Goal: Task Accomplishment & Management: Use online tool/utility

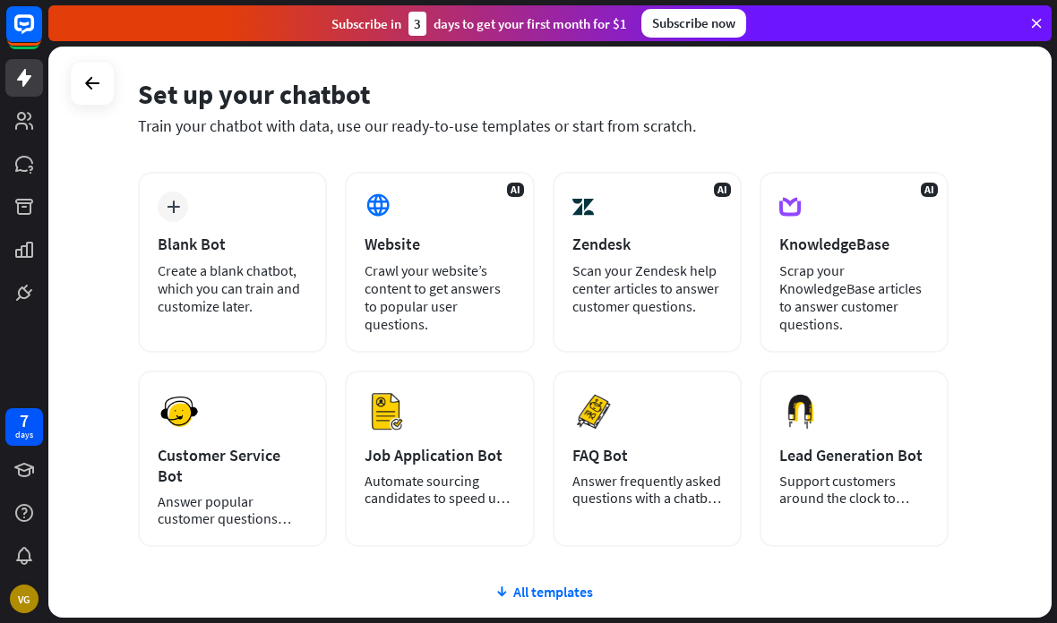
scroll to position [64, 0]
click at [170, 306] on div "Create a blank chatbot, which you can train and customize later." at bounding box center [233, 288] width 150 height 54
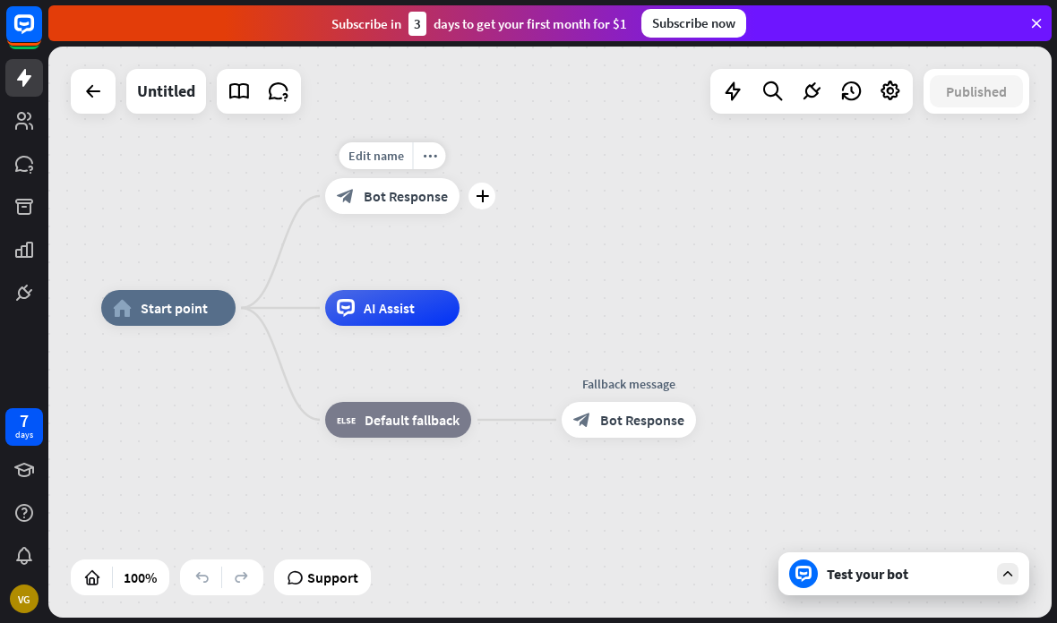
click at [377, 159] on span "Edit name" at bounding box center [376, 156] width 56 height 16
click at [199, 375] on div "**********" at bounding box center [602, 593] width 1003 height 571
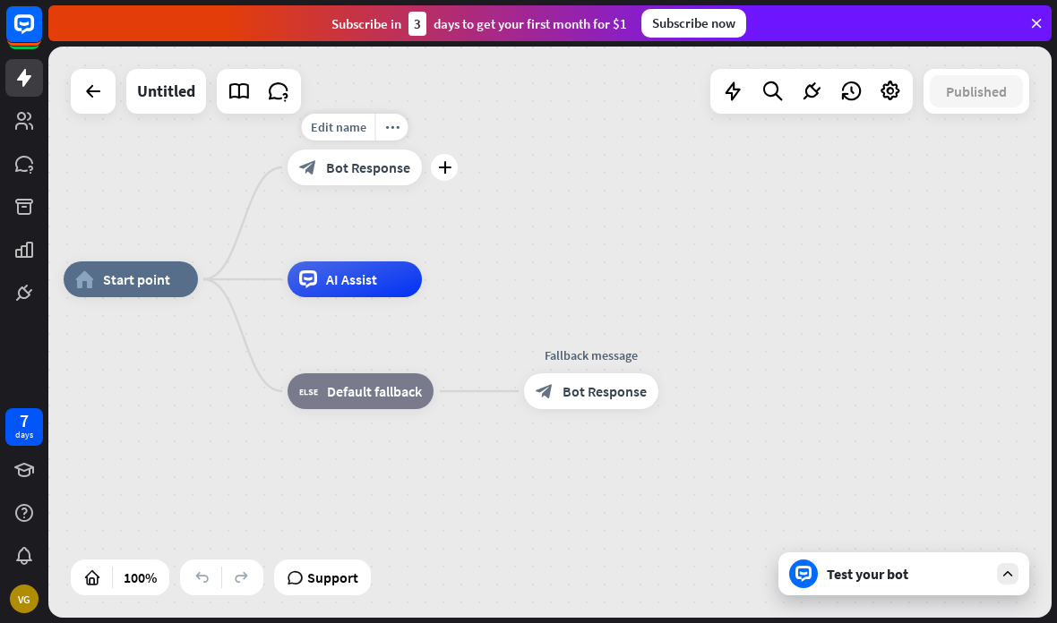
click at [941, 568] on div "Test your bot" at bounding box center [907, 574] width 161 height 18
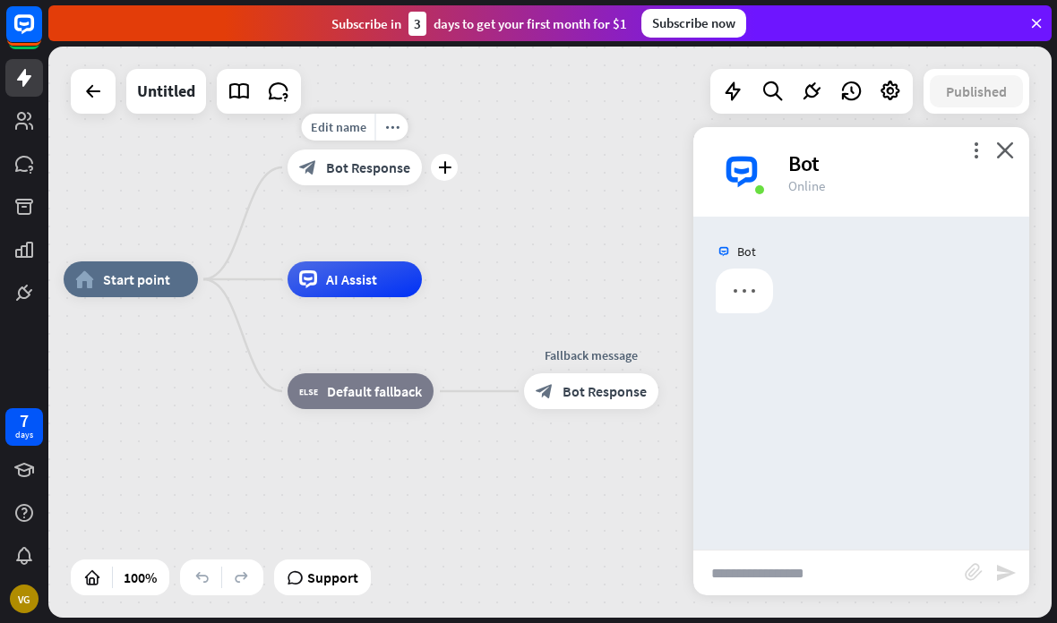
click at [904, 570] on input "text" at bounding box center [828, 573] width 271 height 45
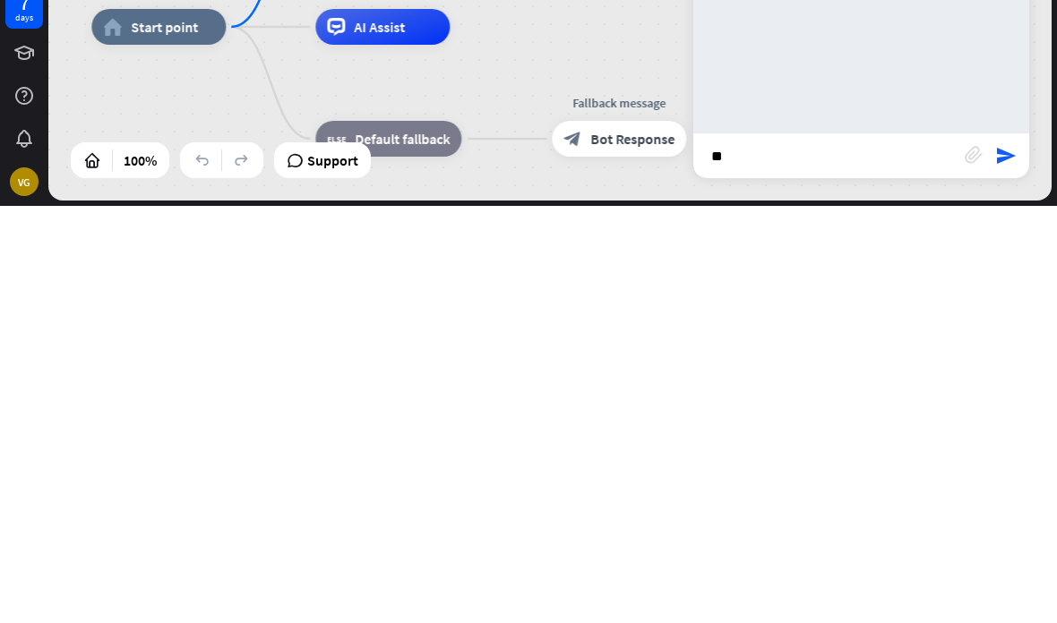
type input "**"
click at [1015, 562] on icon "send" at bounding box center [1005, 572] width 21 height 21
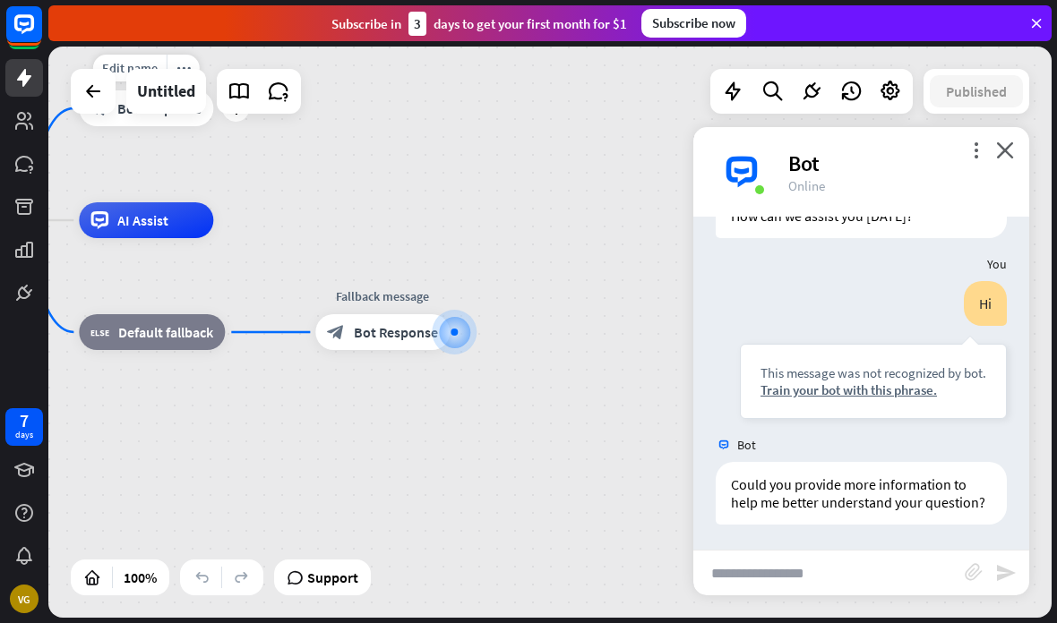
scroll to position [95, 0]
click at [904, 574] on input "text" at bounding box center [828, 573] width 271 height 45
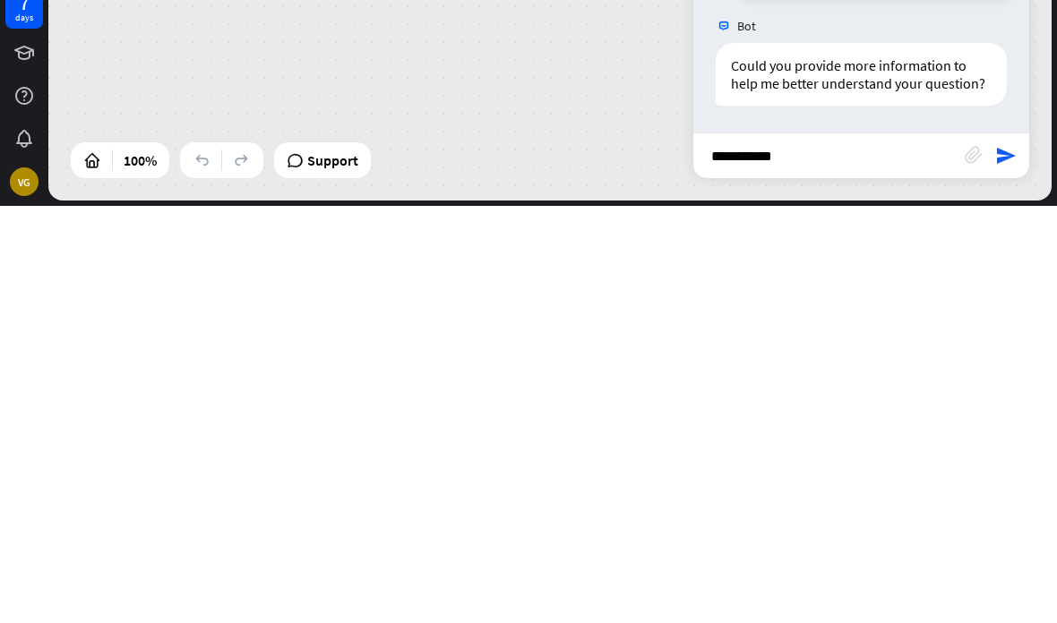
type input "**********"
click at [1007, 562] on icon "send" at bounding box center [1005, 572] width 21 height 21
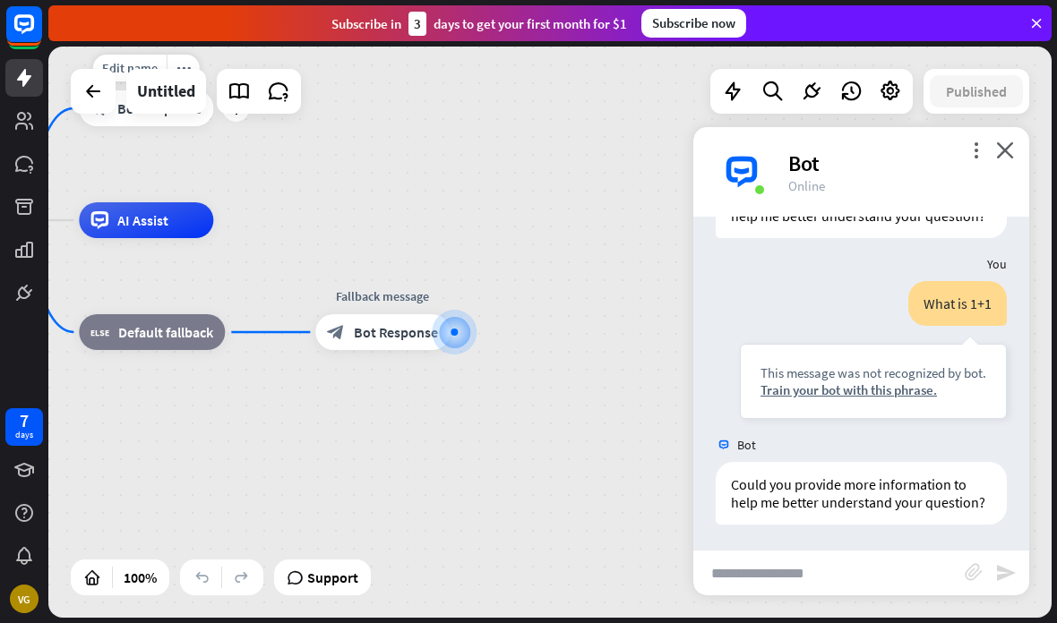
scroll to position [381, 0]
click at [914, 388] on div "Train your bot with this phrase." at bounding box center [873, 388] width 226 height 17
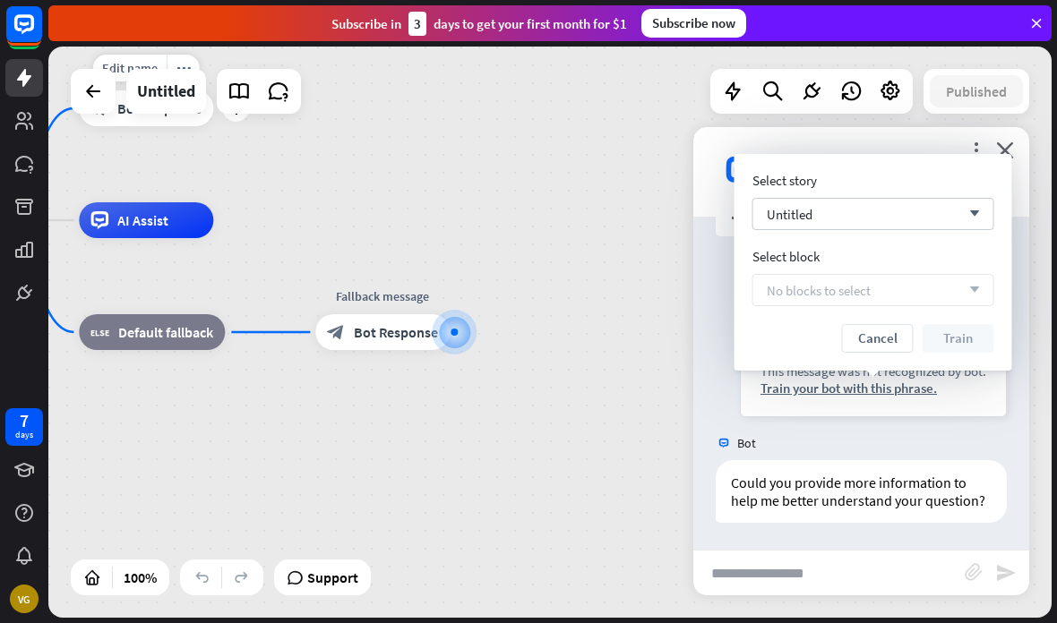
click at [945, 213] on div "Untitled arrow_down" at bounding box center [873, 214] width 242 height 32
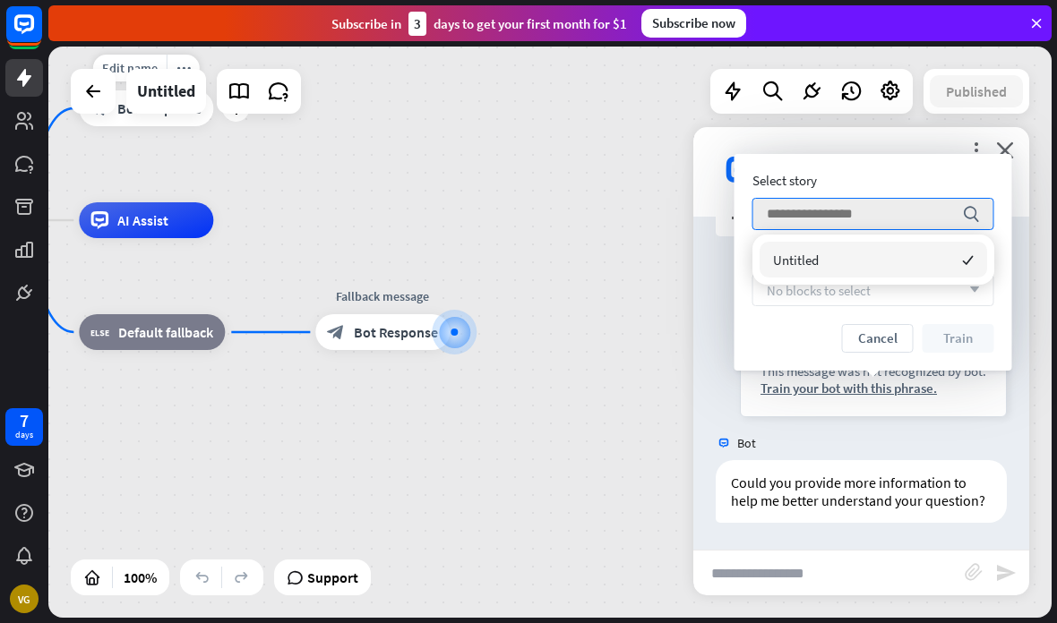
click at [987, 145] on div "more_vert close Bot Online" at bounding box center [861, 172] width 336 height 90
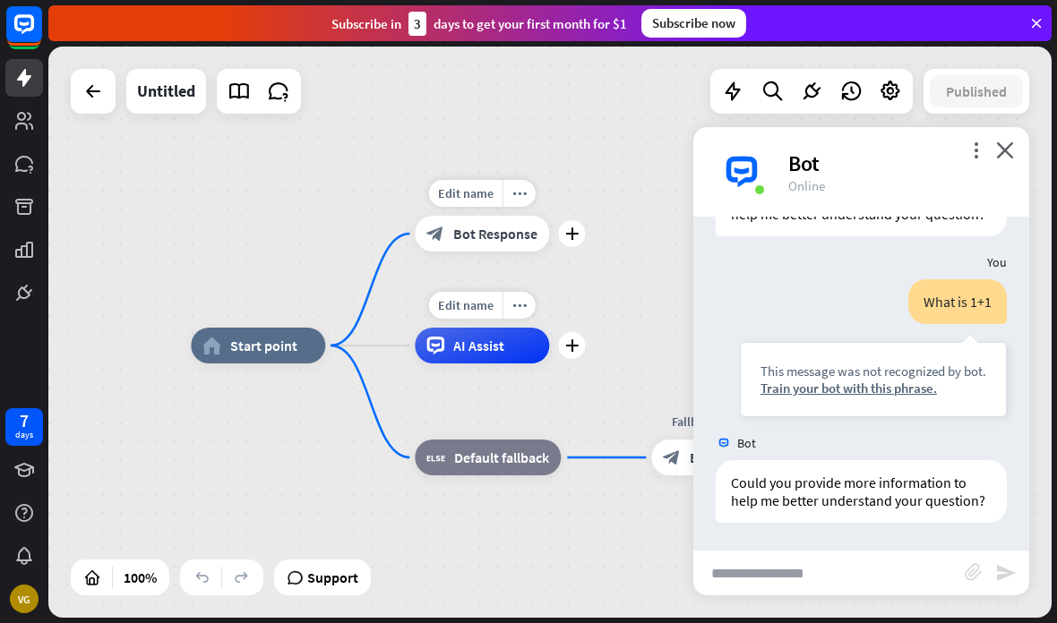
click at [0, 0] on icon at bounding box center [0, 0] width 0 height 0
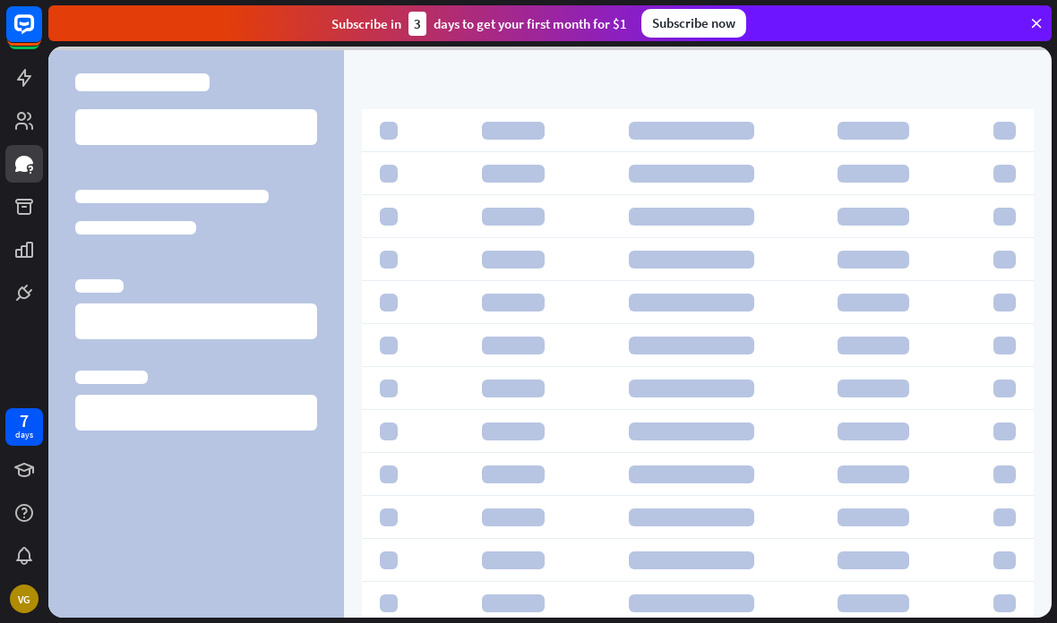
click at [14, 393] on div "7 days VG" at bounding box center [24, 311] width 48 height 623
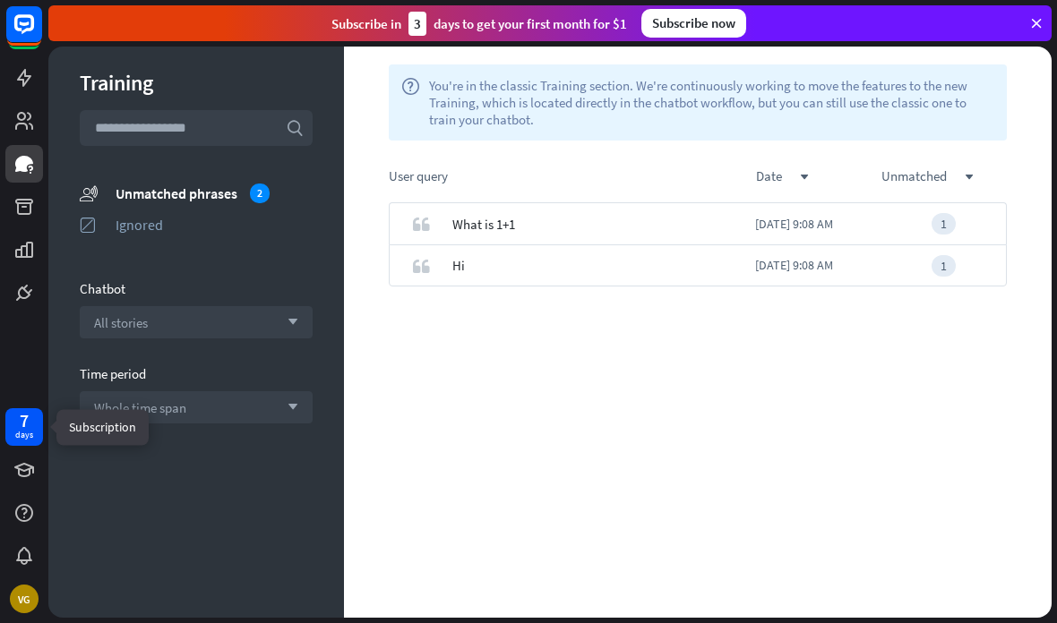
click at [27, 431] on div "days" at bounding box center [24, 435] width 18 height 13
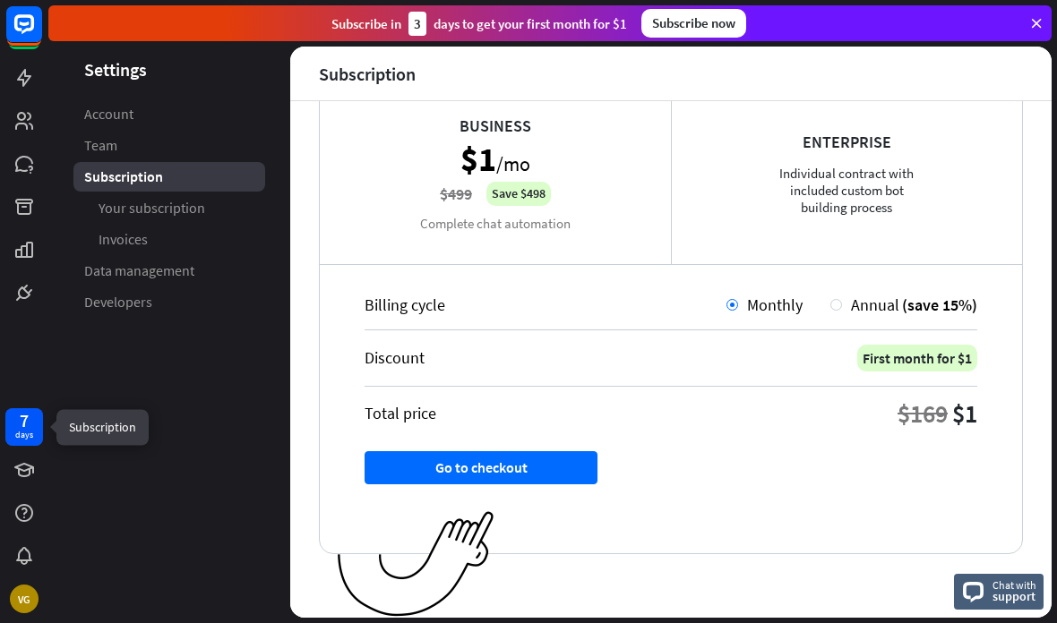
scroll to position [315, 0]
